Goal: Navigation & Orientation: Find specific page/section

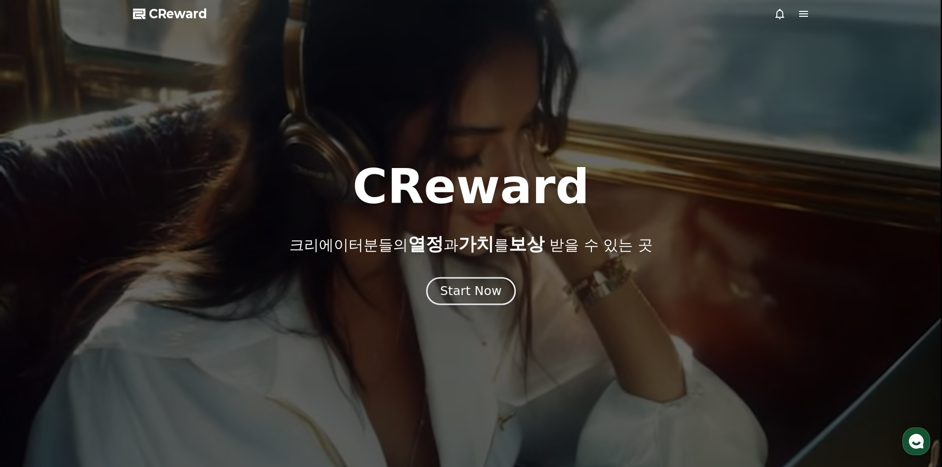
click at [458, 296] on div "Start Now" at bounding box center [470, 291] width 61 height 17
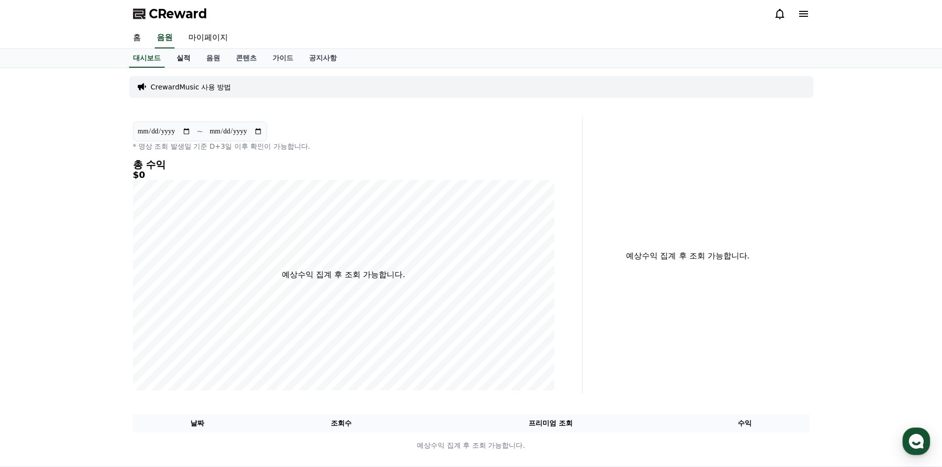
click at [183, 56] on link "실적" at bounding box center [184, 58] width 30 height 19
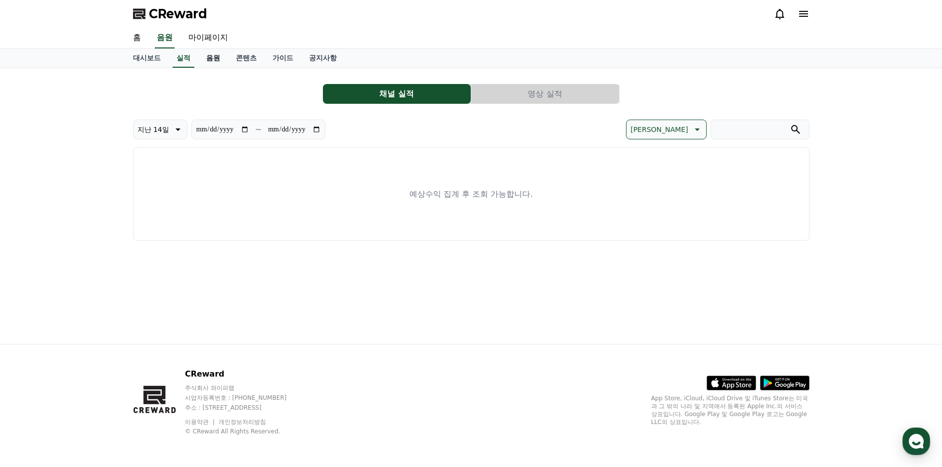
click at [212, 55] on link "음원" at bounding box center [213, 58] width 30 height 19
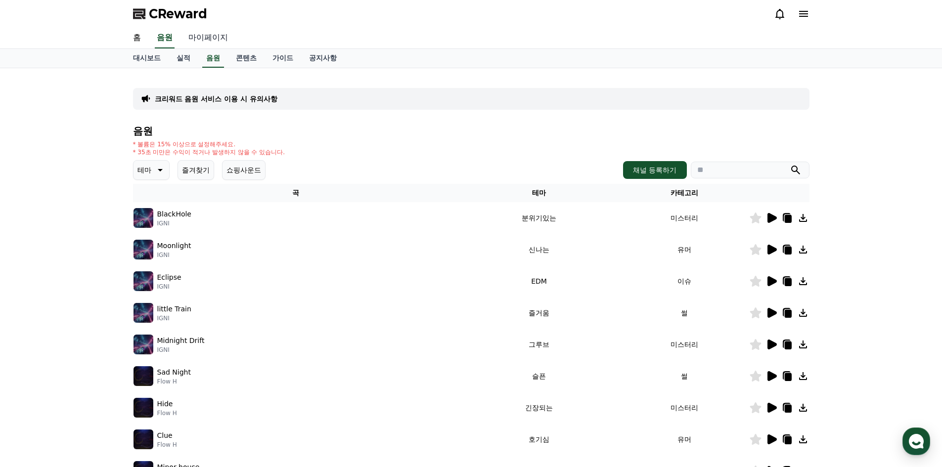
click at [196, 39] on link "마이페이지" at bounding box center [208, 38] width 55 height 21
select select "**********"
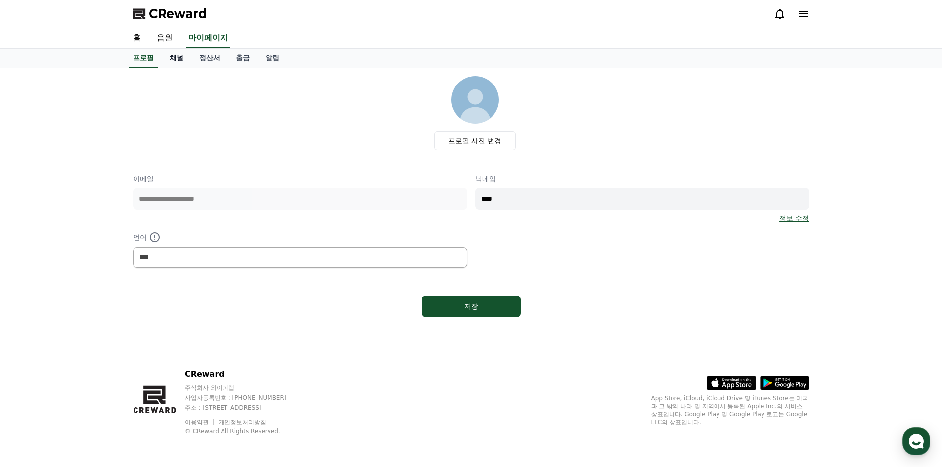
click at [175, 56] on link "채널" at bounding box center [177, 58] width 30 height 19
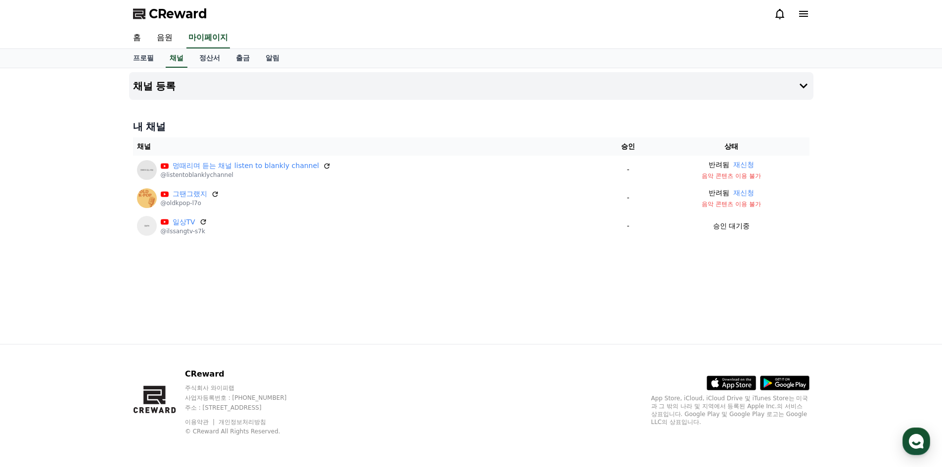
click at [59, 56] on div "프로필 채널 정산서 출금 알림" at bounding box center [471, 58] width 942 height 19
click at [166, 11] on span "CReward" at bounding box center [178, 14] width 58 height 16
